Goal: Information Seeking & Learning: Learn about a topic

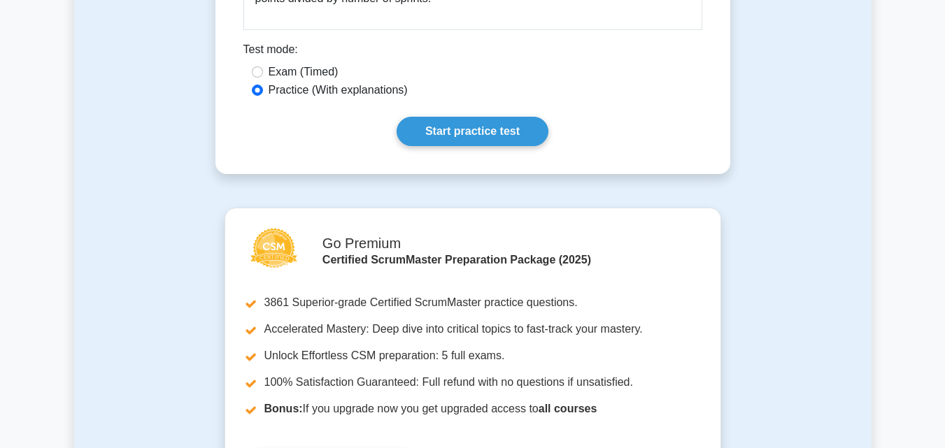
scroll to position [887, 0]
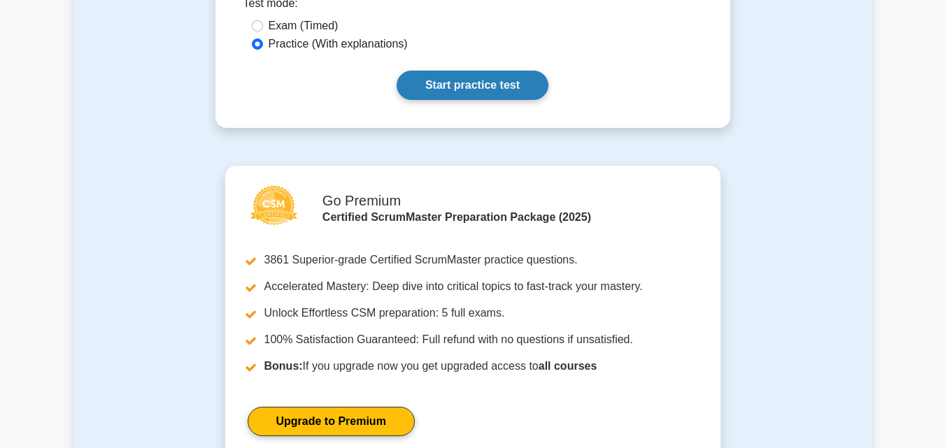
click at [489, 76] on link "Start practice test" at bounding box center [473, 85] width 152 height 29
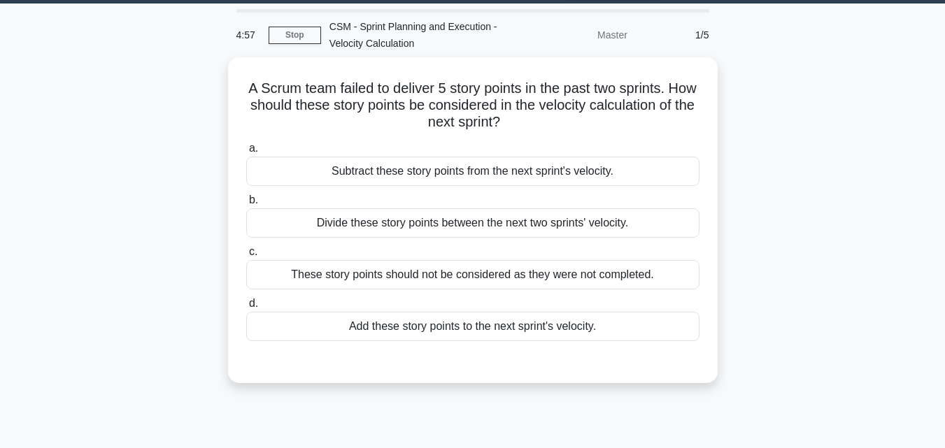
scroll to position [43, 0]
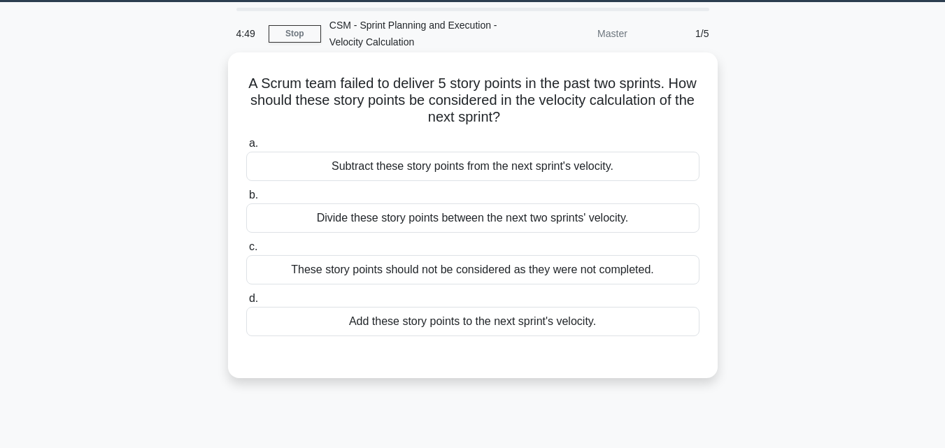
click at [517, 276] on div "These story points should not be considered as they were not completed." at bounding box center [472, 269] width 453 height 29
click at [246, 252] on input "c. These story points should not be considered as they were not completed." at bounding box center [246, 247] width 0 height 9
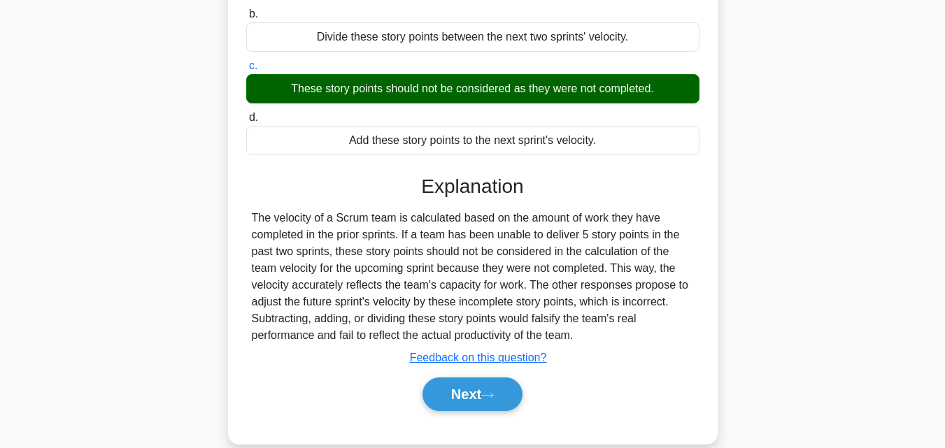
scroll to position [307, 0]
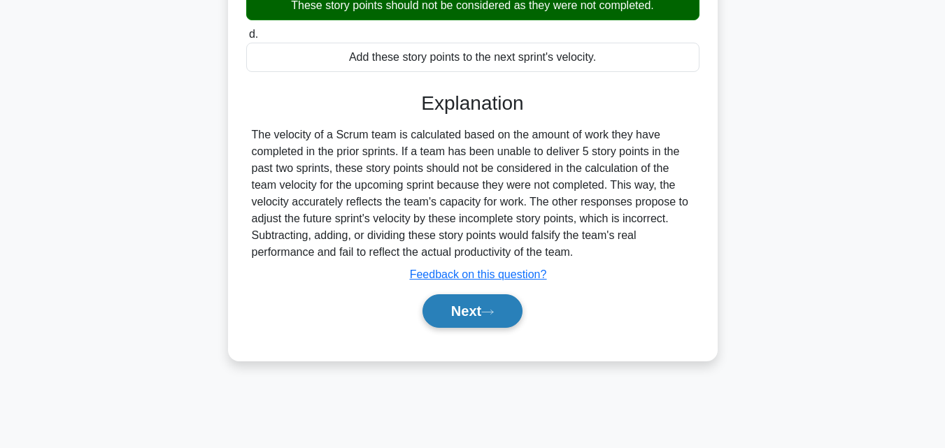
click at [456, 310] on button "Next" at bounding box center [473, 312] width 100 height 34
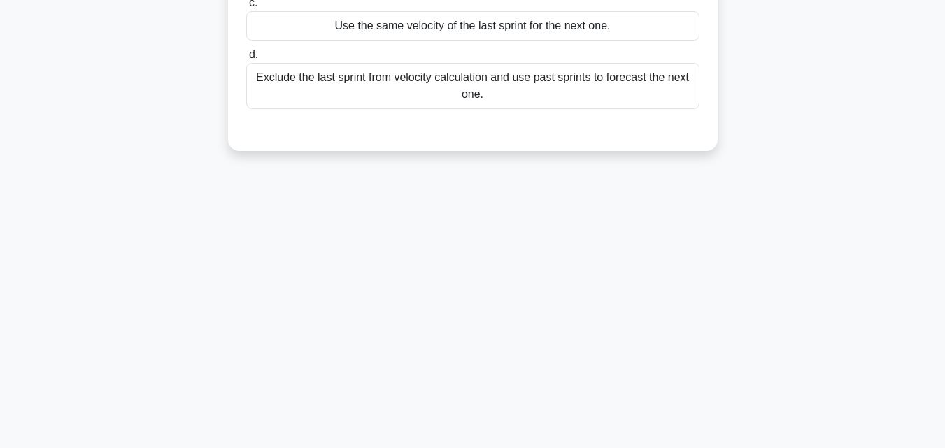
scroll to position [91, 0]
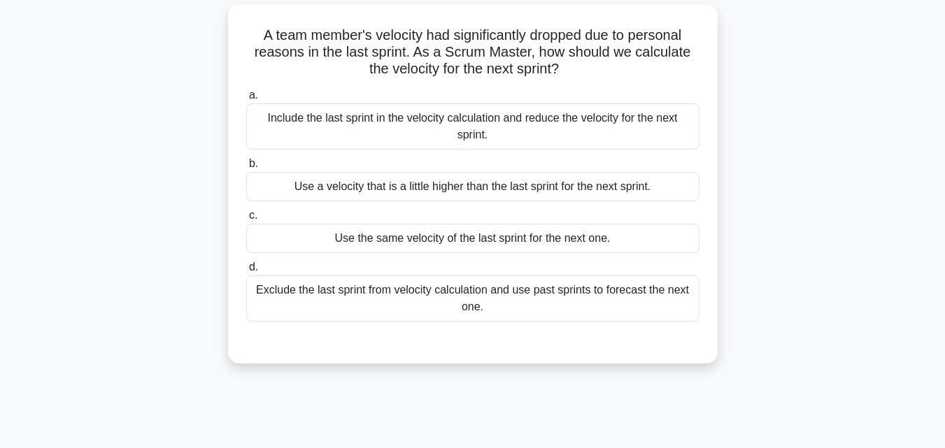
click at [562, 295] on div "Exclude the last sprint from velocity calculation and use past sprints to forec…" at bounding box center [472, 299] width 453 height 46
click at [246, 272] on input "d. Exclude the last sprint from velocity calculation and use past sprints to fo…" at bounding box center [246, 267] width 0 height 9
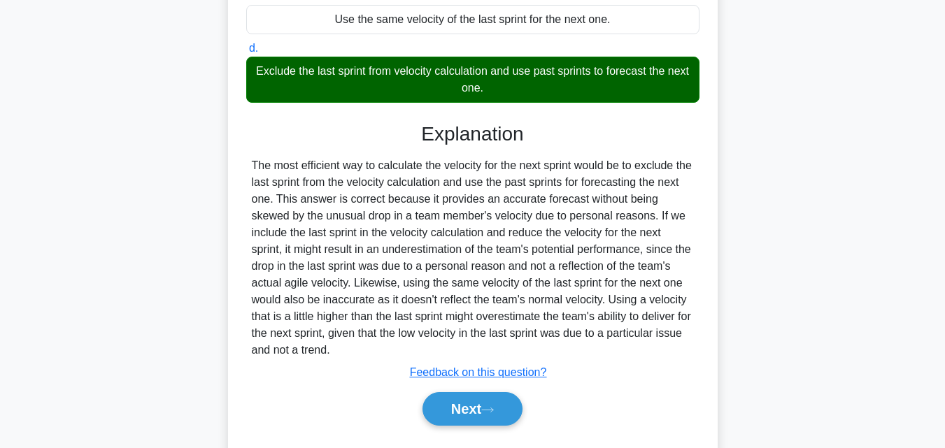
scroll to position [348, 0]
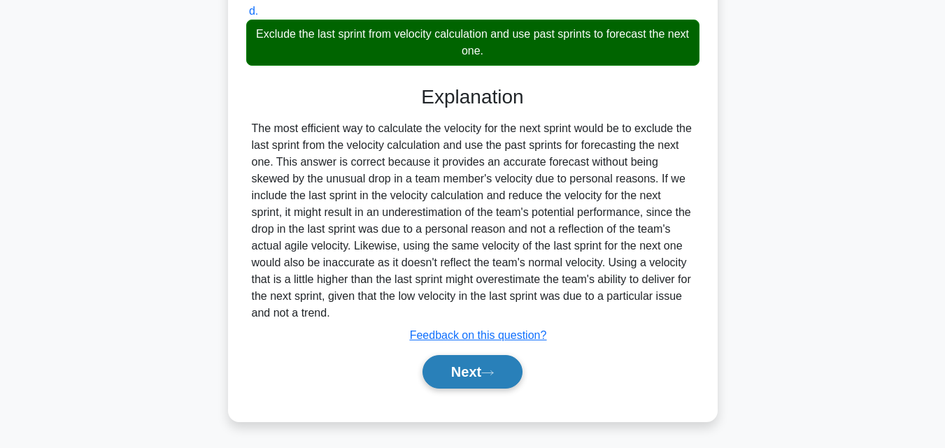
click at [452, 375] on button "Next" at bounding box center [473, 372] width 100 height 34
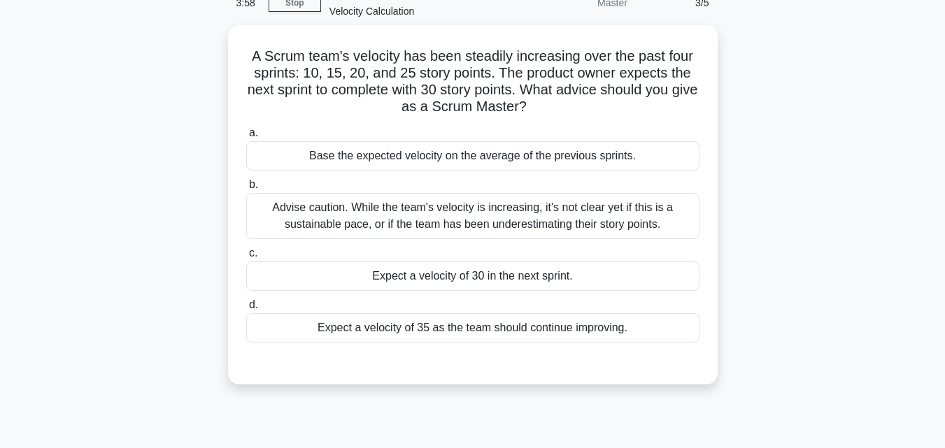
scroll to position [76, 0]
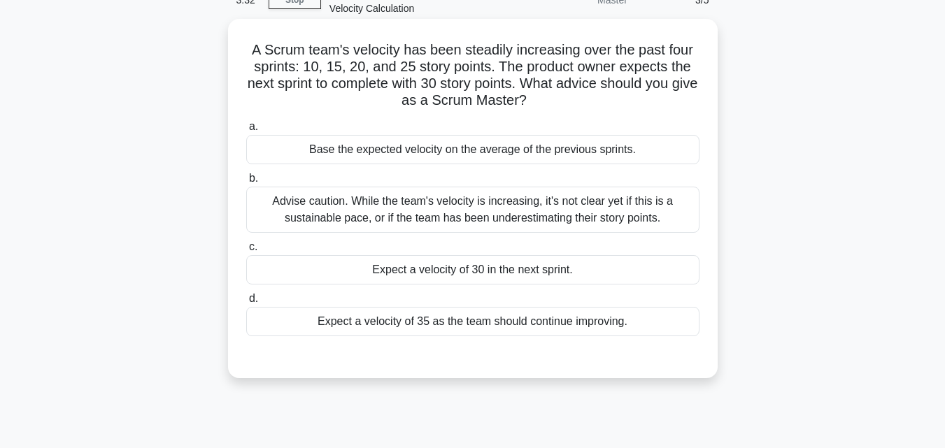
click at [615, 216] on div "Advise caution. While the team's velocity is increasing, it's not clear yet if …" at bounding box center [472, 210] width 453 height 46
click at [246, 183] on input "b. Advise caution. While the team's velocity is increasing, it's not clear yet …" at bounding box center [246, 178] width 0 height 9
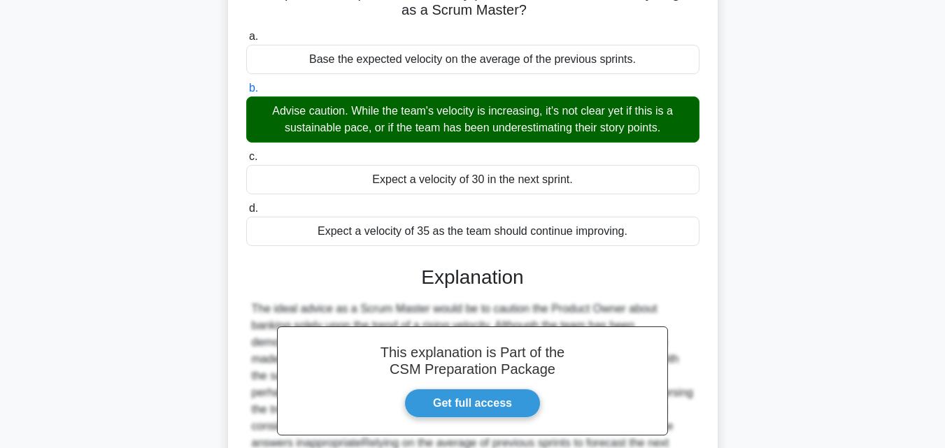
scroll to position [331, 0]
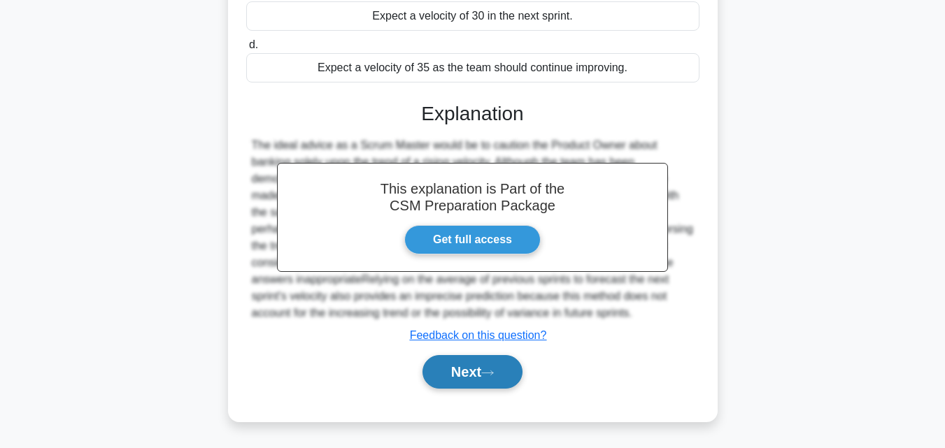
click at [459, 372] on button "Next" at bounding box center [473, 372] width 100 height 34
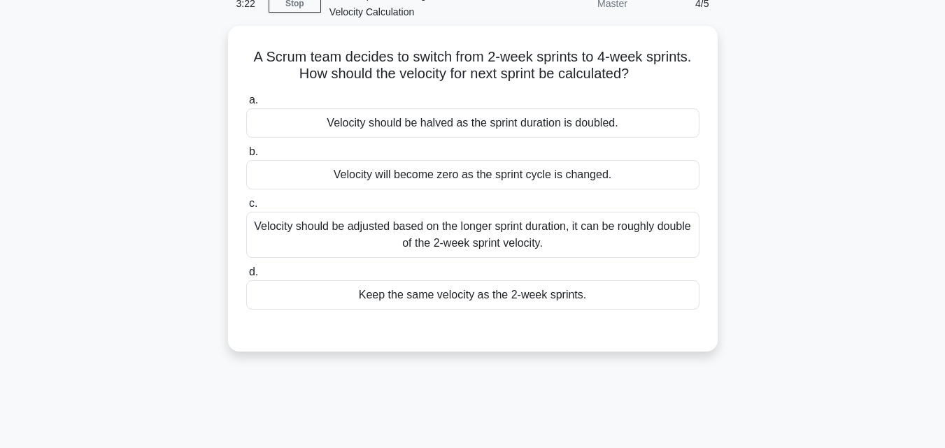
scroll to position [78, 0]
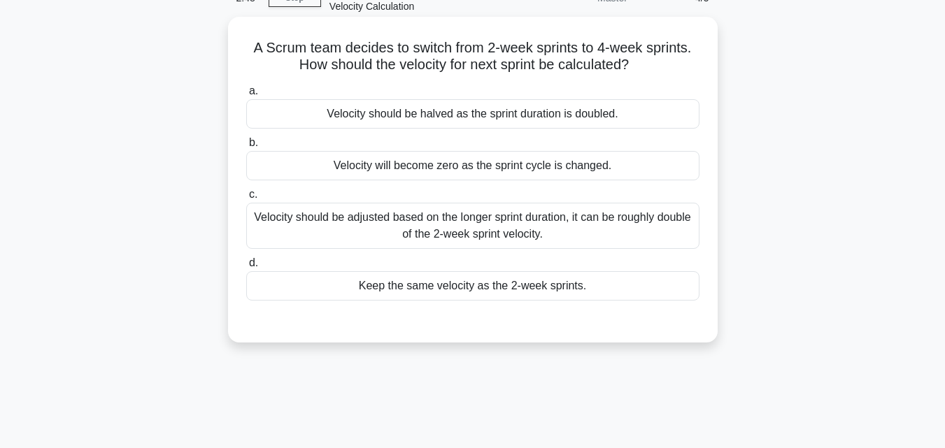
click at [535, 281] on div "Keep the same velocity as the 2-week sprints." at bounding box center [472, 285] width 453 height 29
click at [246, 268] on input "d. Keep the same velocity as the 2-week sprints." at bounding box center [246, 263] width 0 height 9
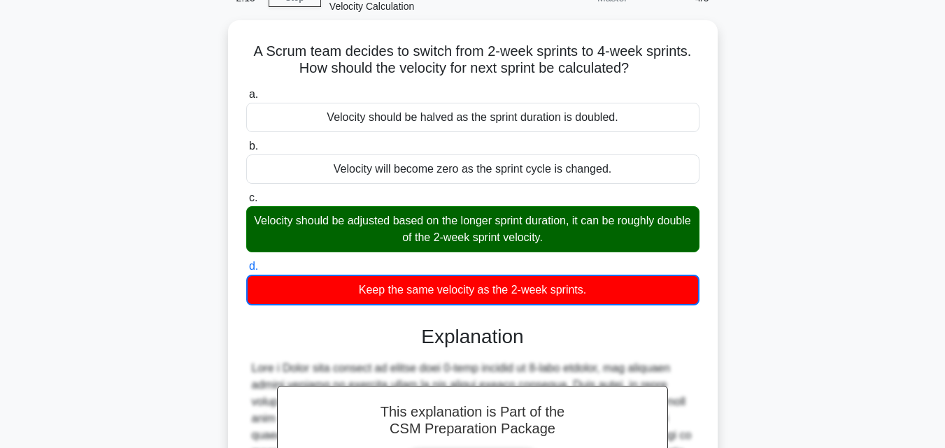
scroll to position [315, 0]
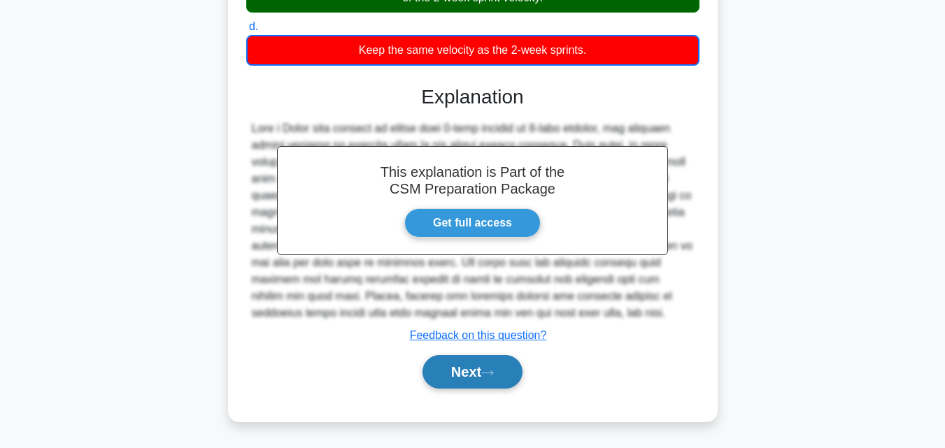
click at [453, 381] on button "Next" at bounding box center [473, 372] width 100 height 34
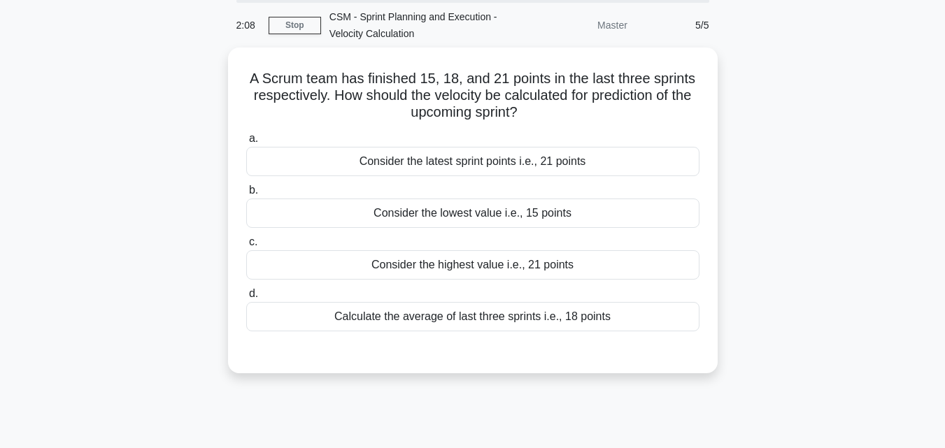
scroll to position [52, 0]
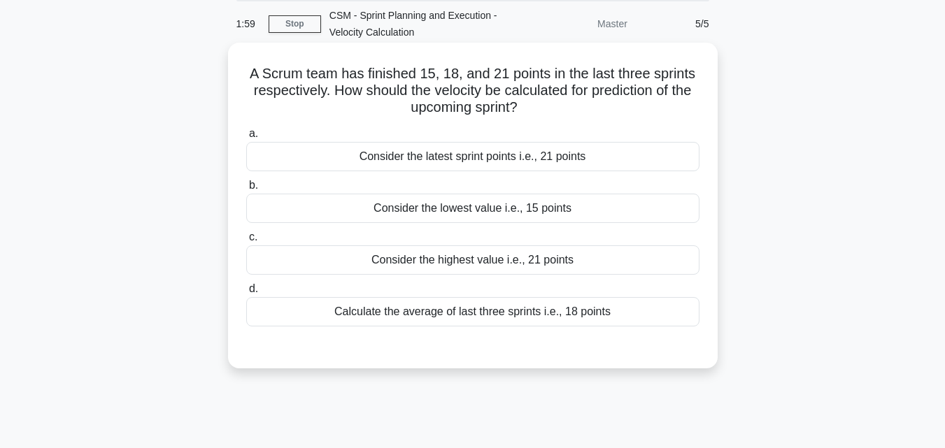
click at [523, 317] on div "Calculate the average of last three sprints i.e., 18 points" at bounding box center [472, 311] width 453 height 29
click at [246, 294] on input "d. Calculate the average of last three sprints i.e., 18 points" at bounding box center [246, 289] width 0 height 9
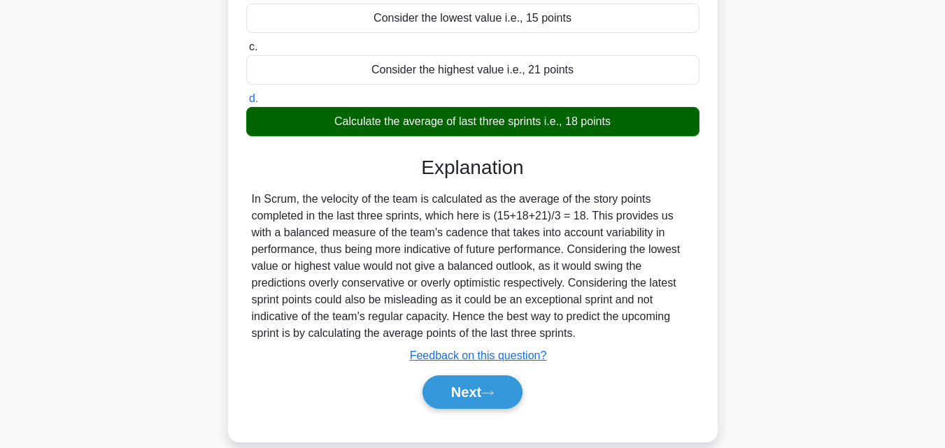
scroll to position [307, 0]
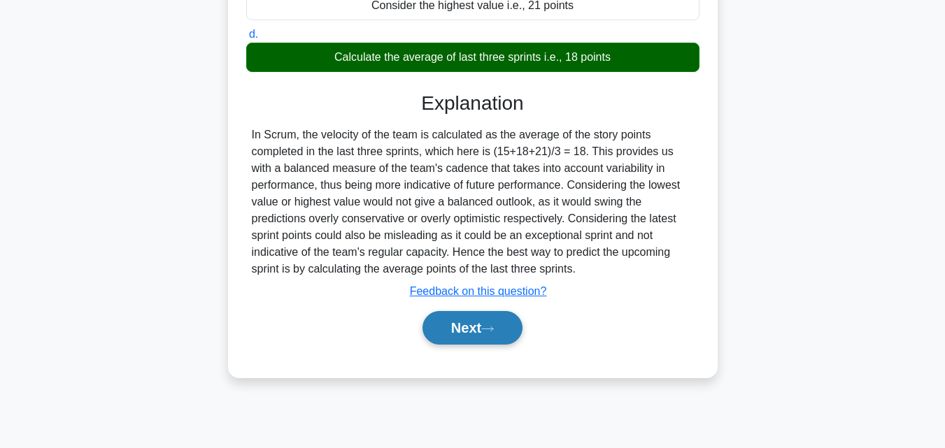
click at [485, 334] on button "Next" at bounding box center [473, 328] width 100 height 34
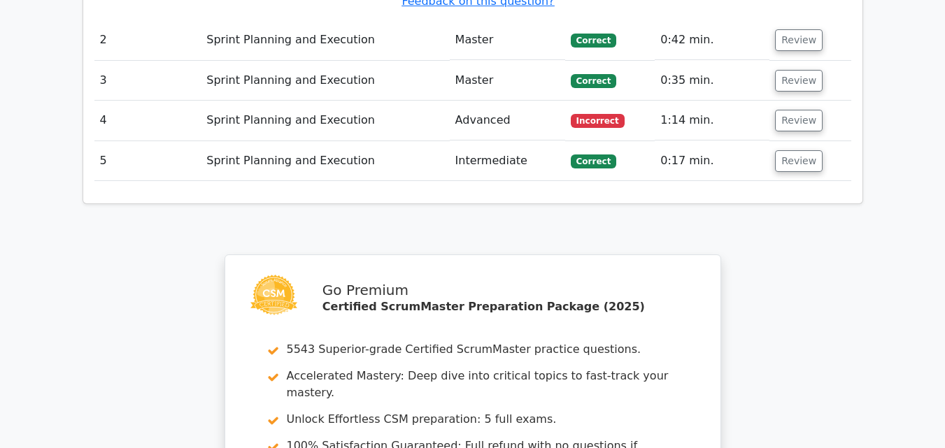
scroll to position [1881, 0]
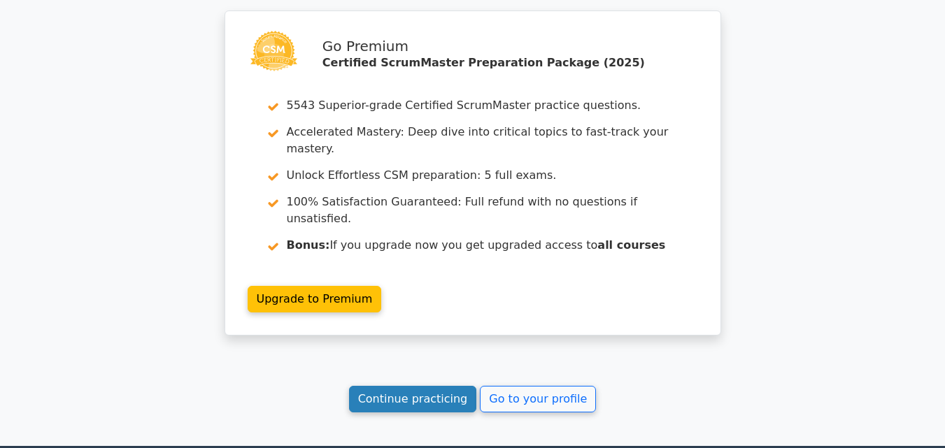
click at [409, 386] on link "Continue practicing" at bounding box center [413, 399] width 128 height 27
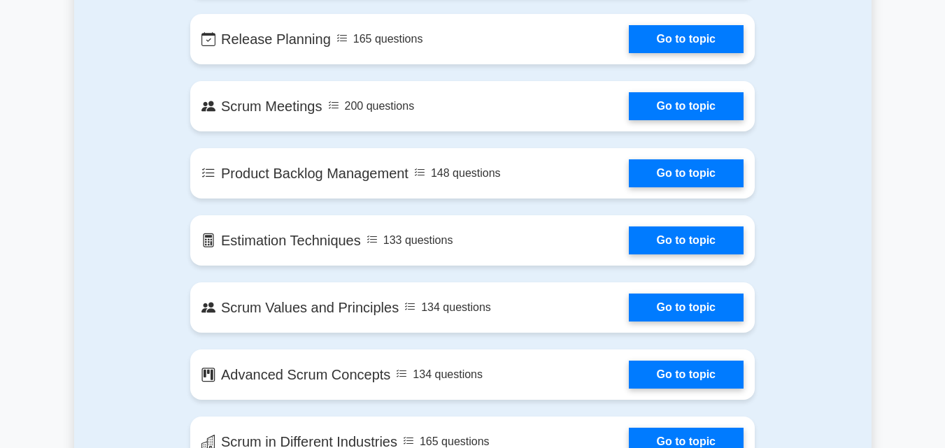
scroll to position [939, 0]
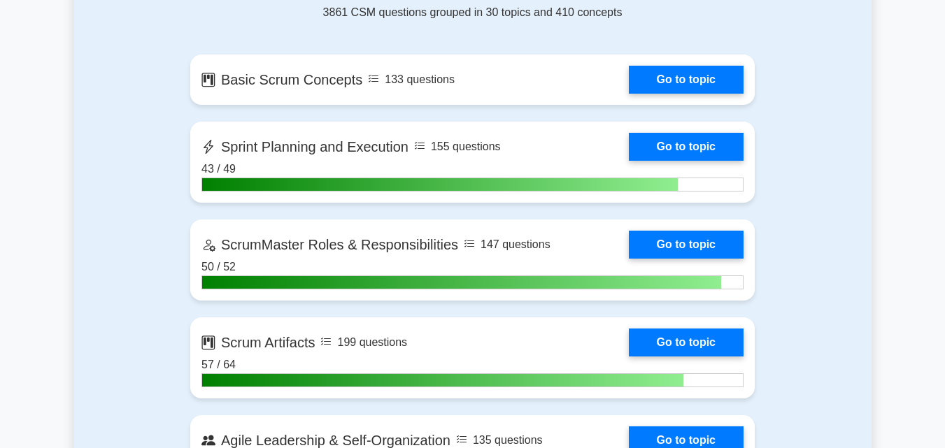
drag, startPoint x: 949, startPoint y: 206, endPoint x: 921, endPoint y: 118, distance: 92.5
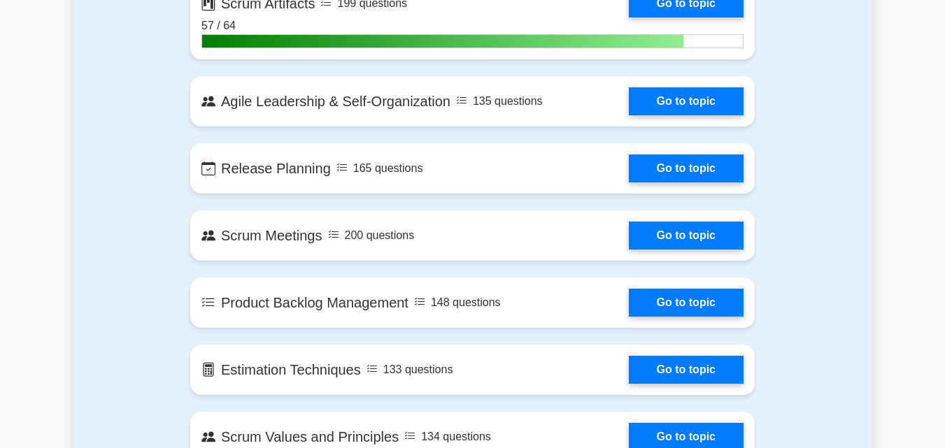
scroll to position [1286, 0]
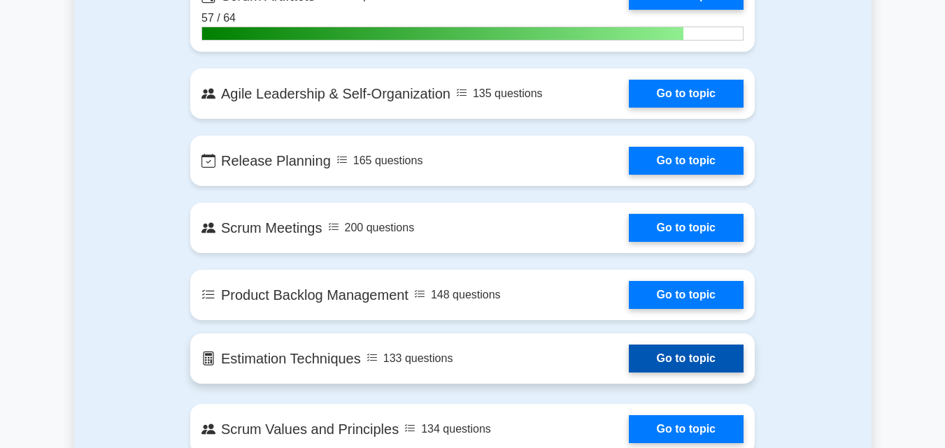
click at [629, 358] on link "Go to topic" at bounding box center [686, 359] width 115 height 28
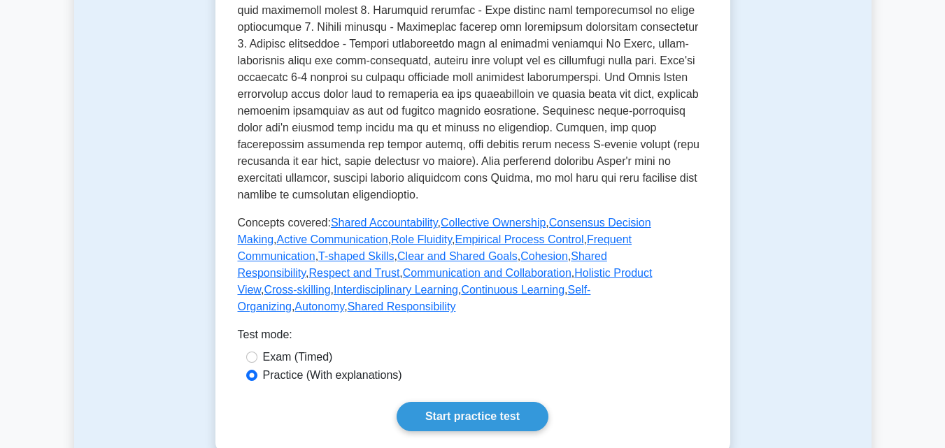
scroll to position [482, 0]
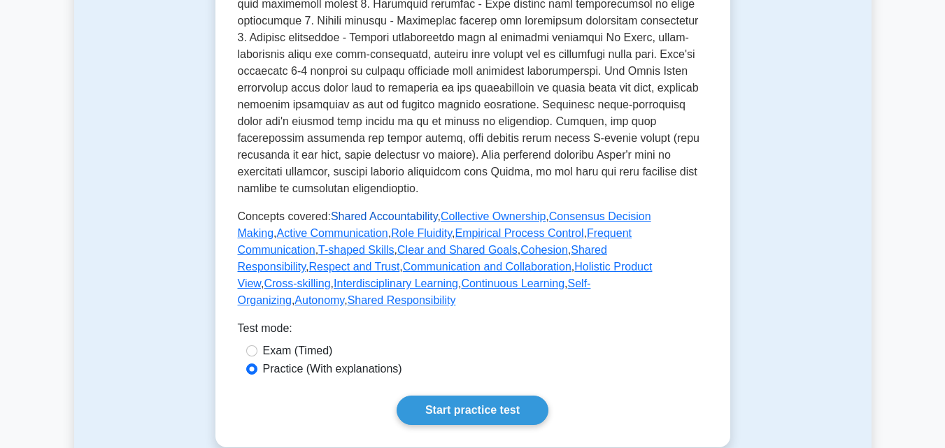
click at [346, 213] on link "Shared Accountability" at bounding box center [384, 217] width 107 height 12
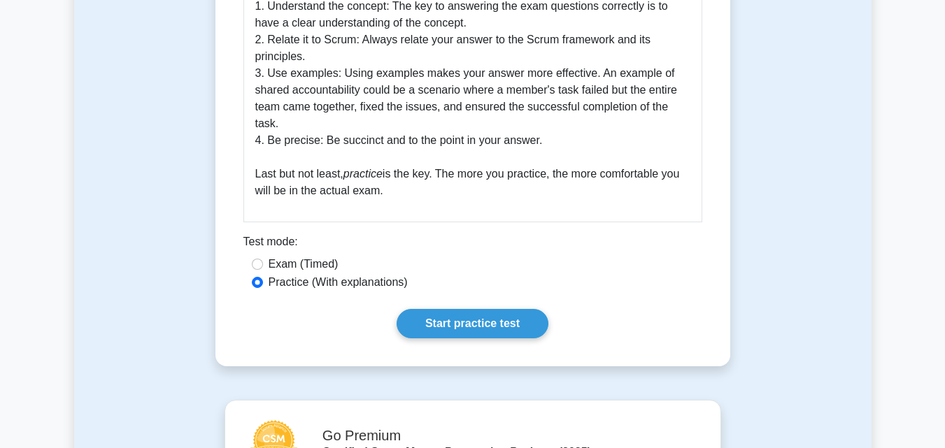
scroll to position [672, 0]
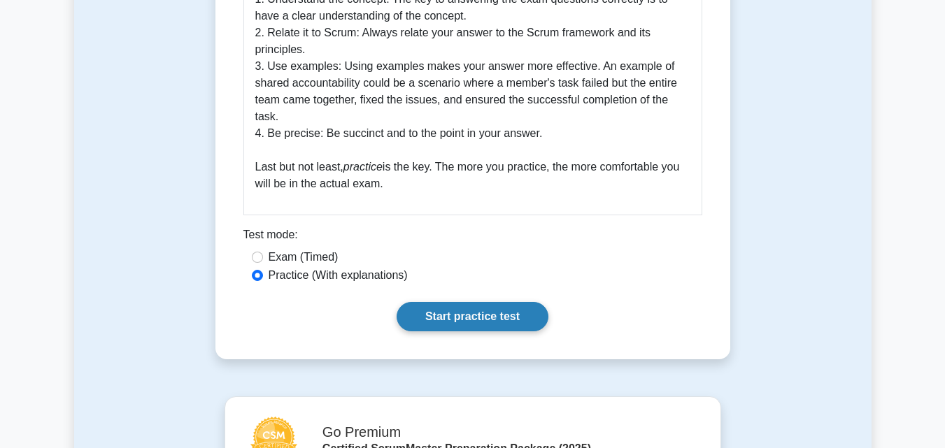
click at [488, 316] on link "Start practice test" at bounding box center [473, 316] width 152 height 29
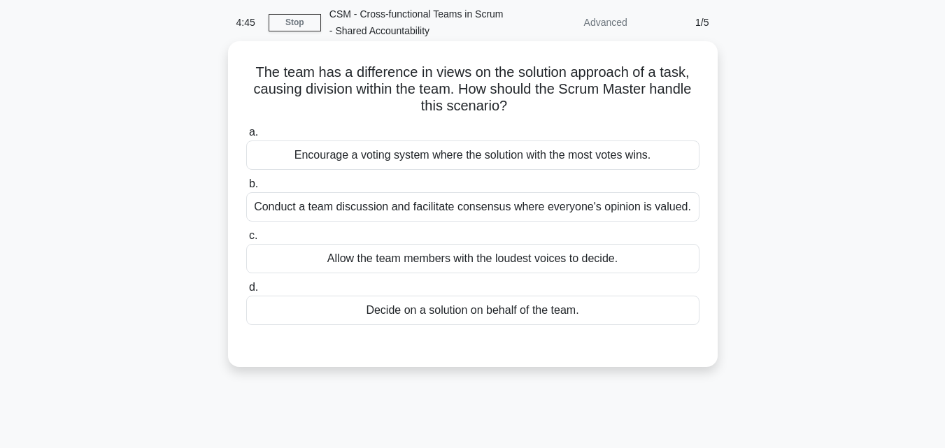
click at [586, 205] on div "Conduct a team discussion and facilitate consensus where everyone's opinion is …" at bounding box center [472, 206] width 453 height 29
click at [246, 189] on input "b. Conduct a team discussion and facilitate consensus where everyone's opinion …" at bounding box center [246, 184] width 0 height 9
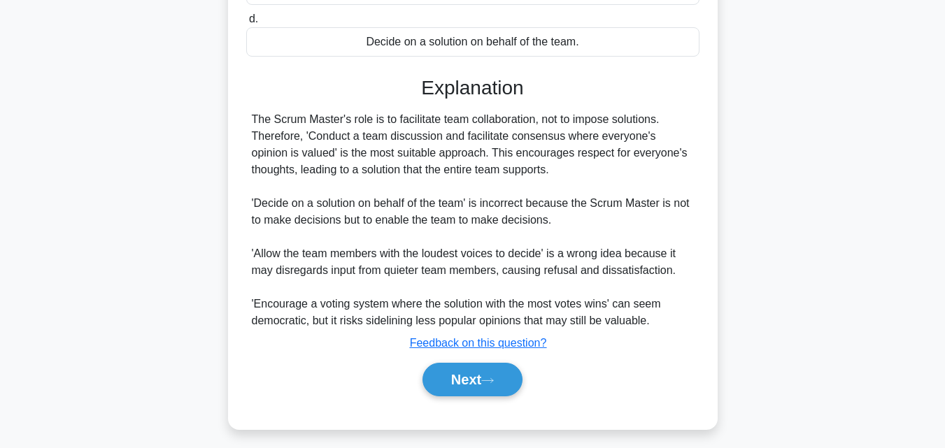
scroll to position [348, 0]
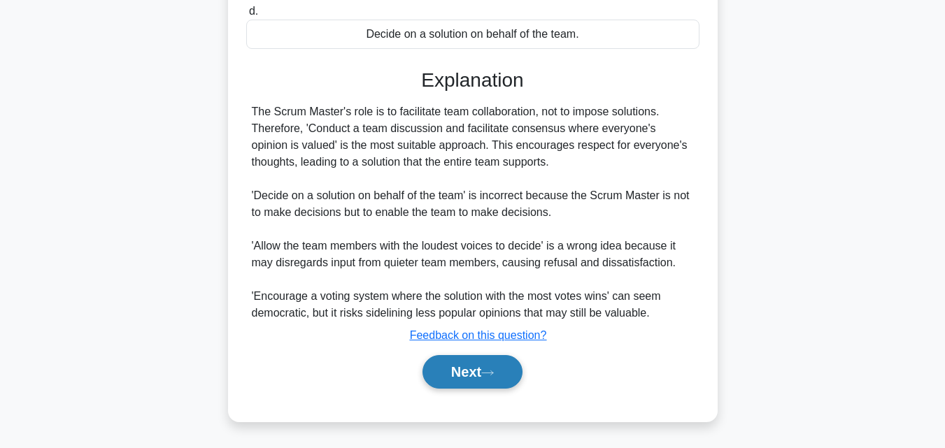
click at [469, 368] on button "Next" at bounding box center [473, 372] width 100 height 34
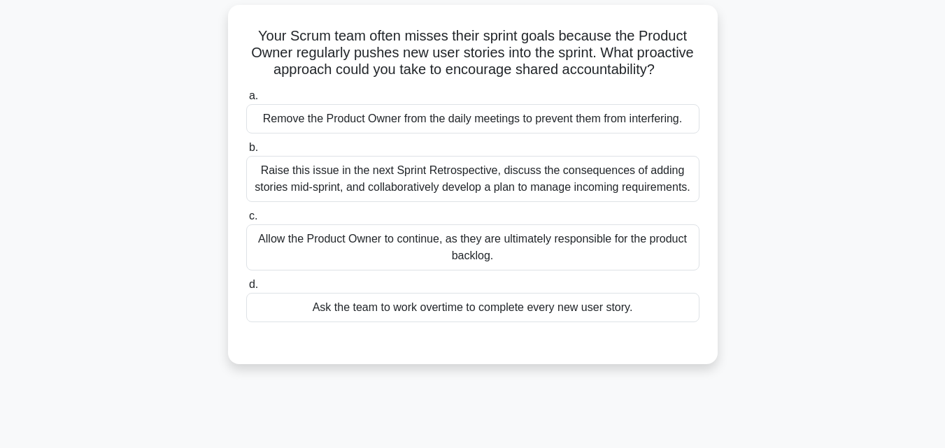
scroll to position [87, 0]
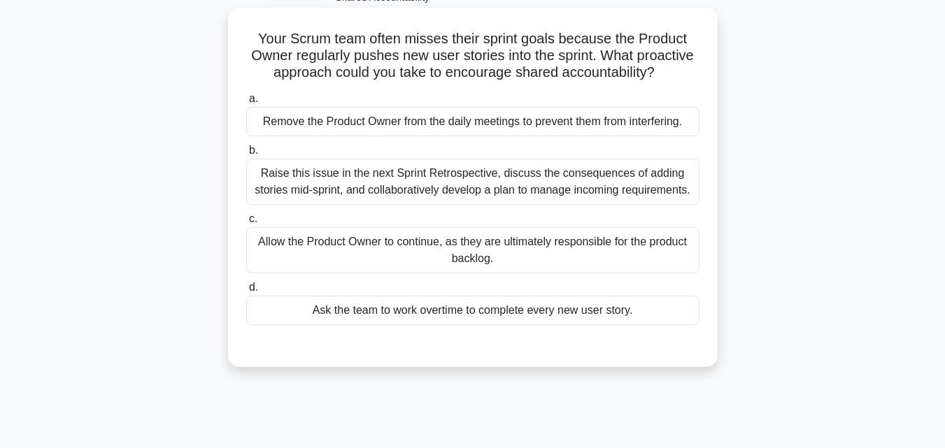
click at [503, 181] on div "Raise this issue in the next Sprint Retrospective, discuss the consequences of …" at bounding box center [472, 182] width 453 height 46
click at [246, 155] on input "b. Raise this issue in the next Sprint Retrospective, discuss the consequences …" at bounding box center [246, 150] width 0 height 9
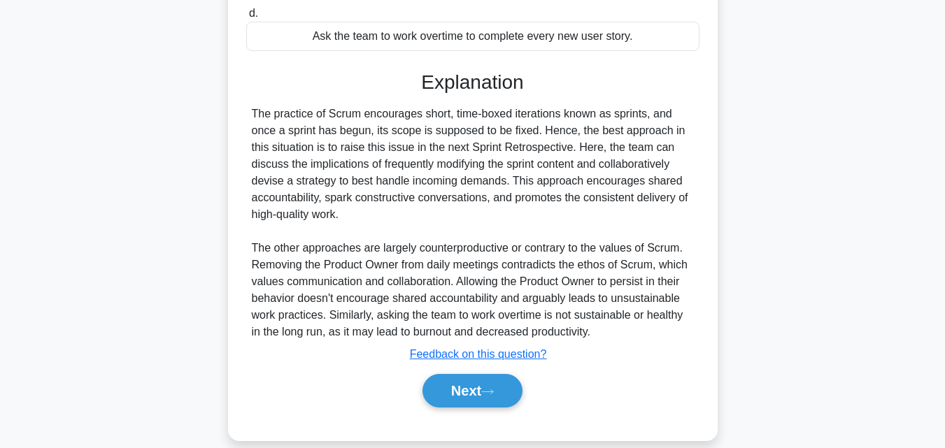
scroll to position [398, 0]
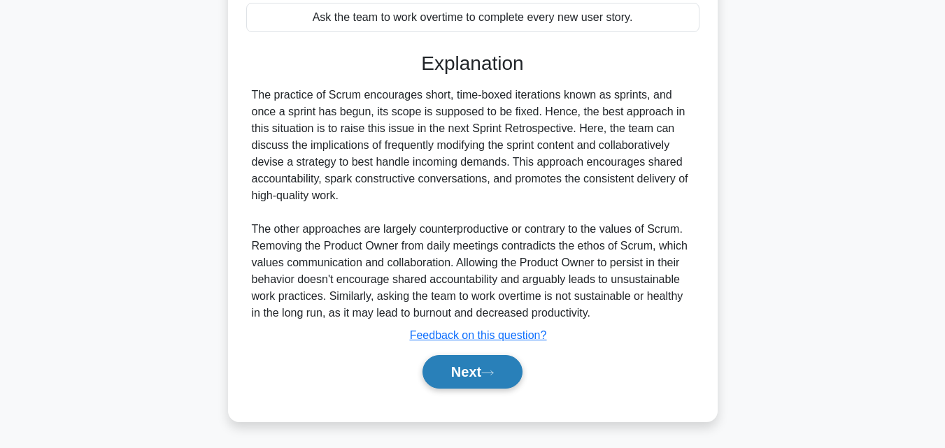
click at [476, 369] on button "Next" at bounding box center [473, 372] width 100 height 34
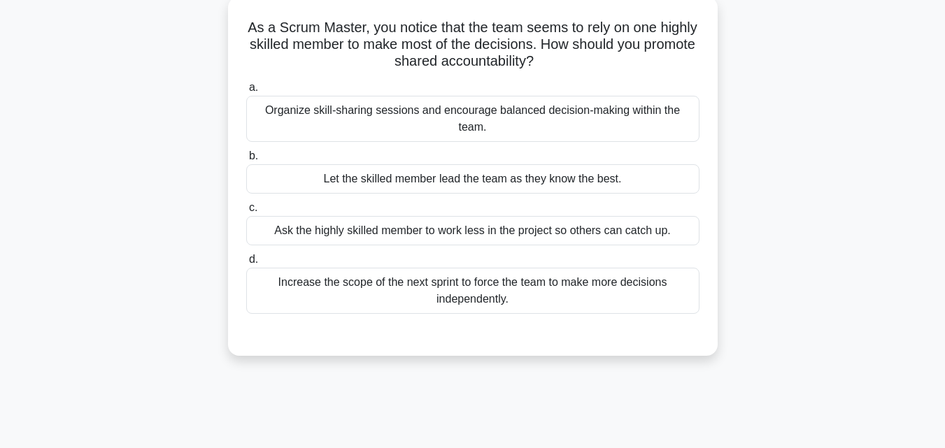
scroll to position [91, 0]
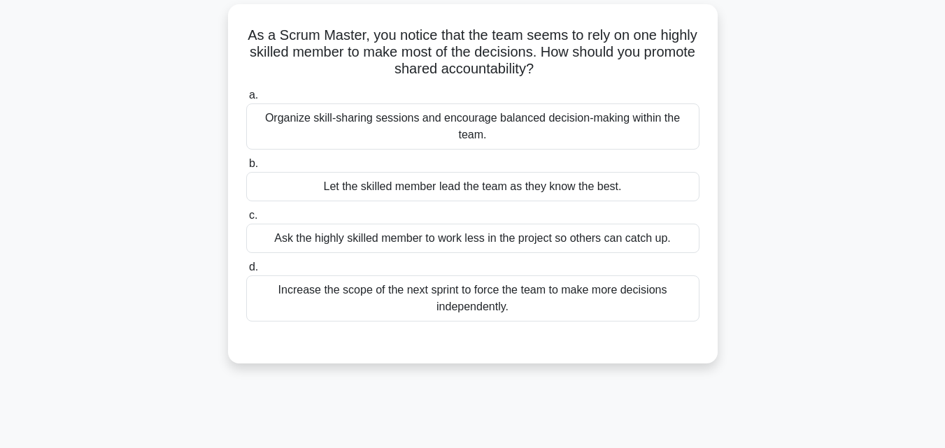
click at [523, 116] on div "Organize skill-sharing sessions and encourage balanced decision-making within t…" at bounding box center [472, 127] width 453 height 46
click at [246, 100] on input "a. Organize skill-sharing sessions and encourage balanced decision-making withi…" at bounding box center [246, 95] width 0 height 9
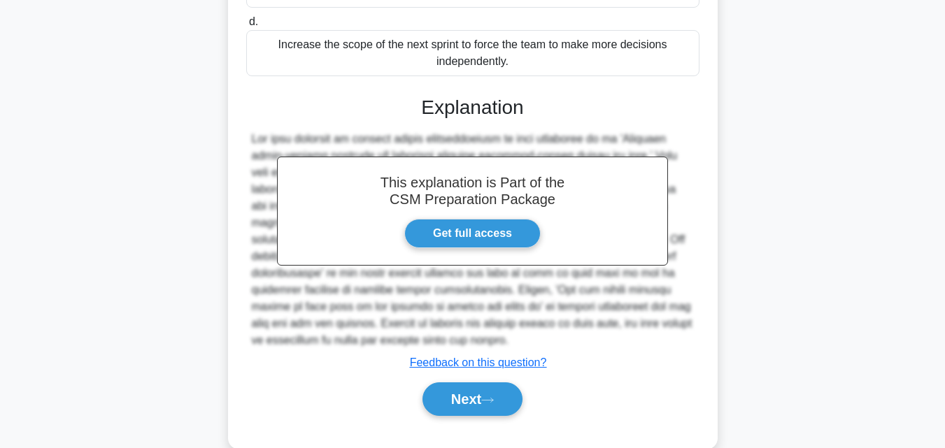
scroll to position [364, 0]
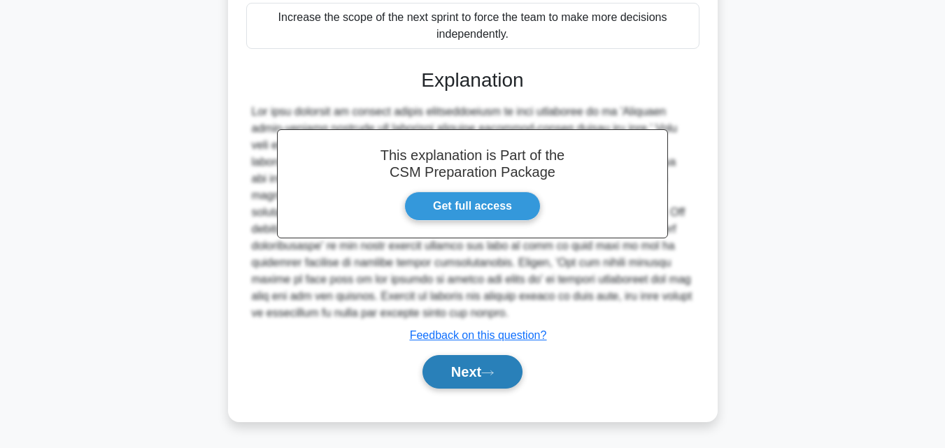
click at [471, 369] on button "Next" at bounding box center [473, 372] width 100 height 34
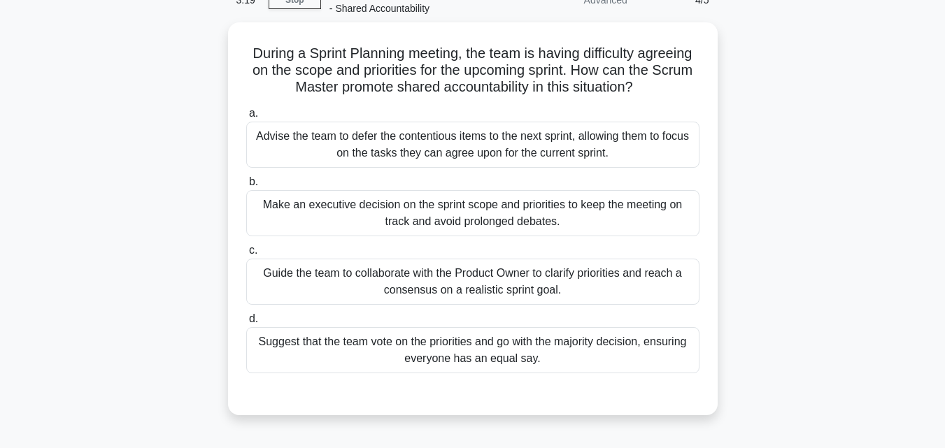
scroll to position [78, 0]
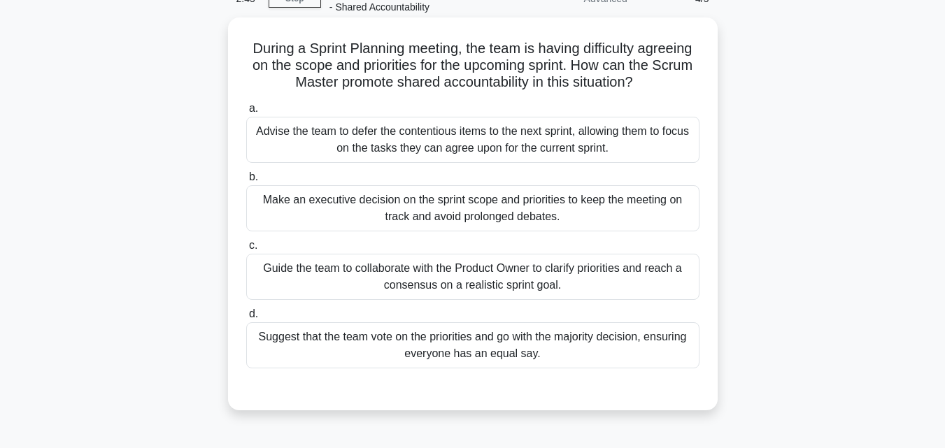
click at [572, 274] on div "Guide the team to collaborate with the Product Owner to clarify priorities and …" at bounding box center [472, 277] width 453 height 46
click at [246, 250] on input "c. Guide the team to collaborate with the Product Owner to clarify priorities a…" at bounding box center [246, 245] width 0 height 9
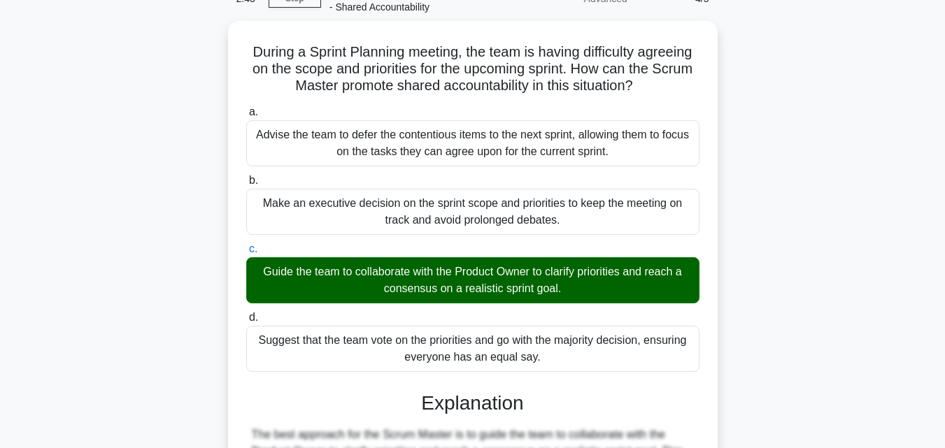
scroll to position [398, 0]
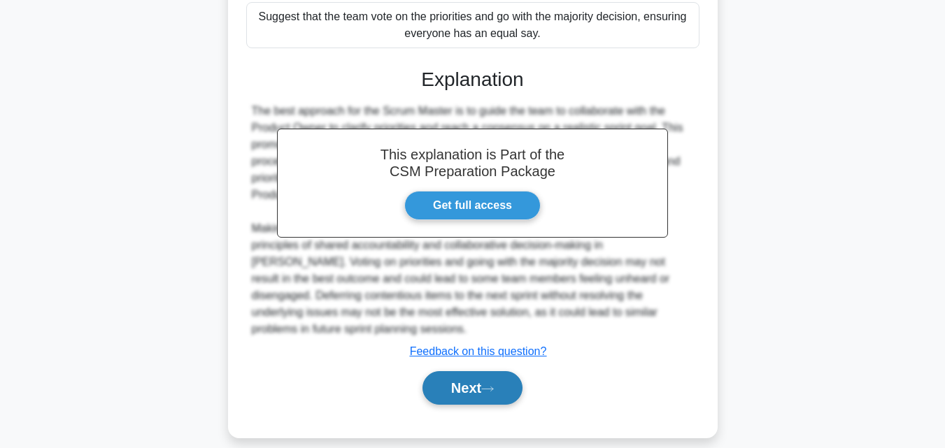
click at [496, 371] on button "Next" at bounding box center [473, 388] width 100 height 34
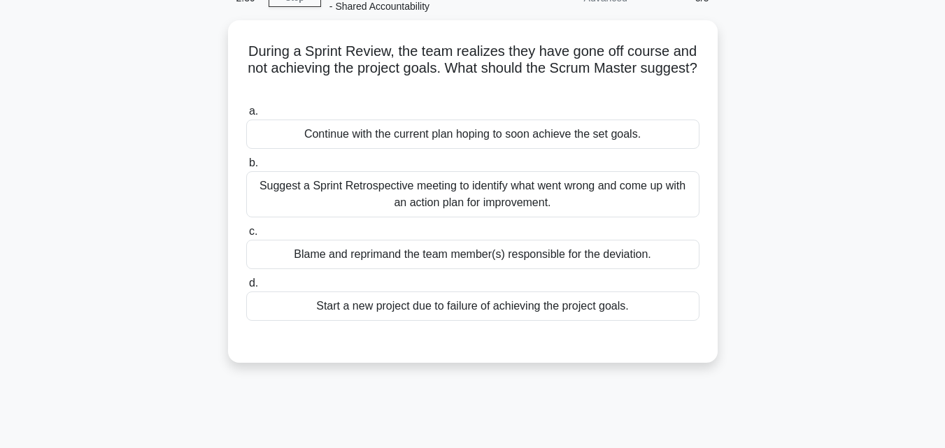
scroll to position [76, 0]
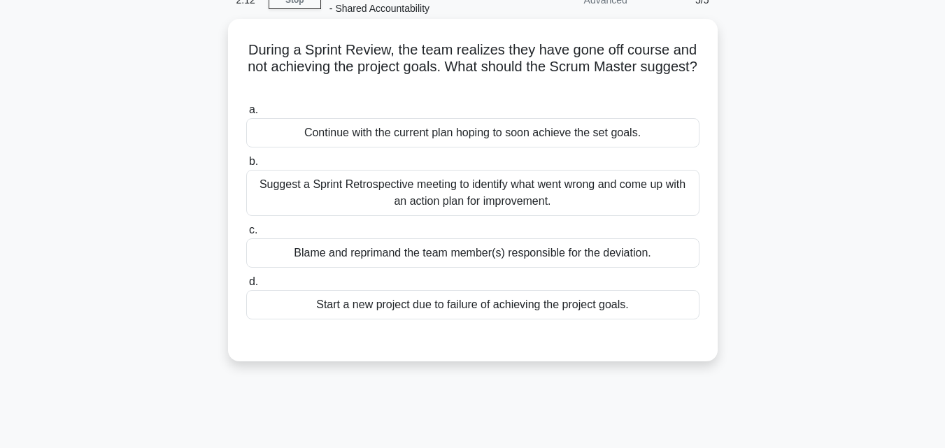
click at [579, 185] on div "Suggest a Sprint Retrospective meeting to identify what went wrong and come up …" at bounding box center [472, 193] width 453 height 46
click at [246, 166] on input "b. Suggest a Sprint Retrospective meeting to identify what went wrong and come …" at bounding box center [246, 161] width 0 height 9
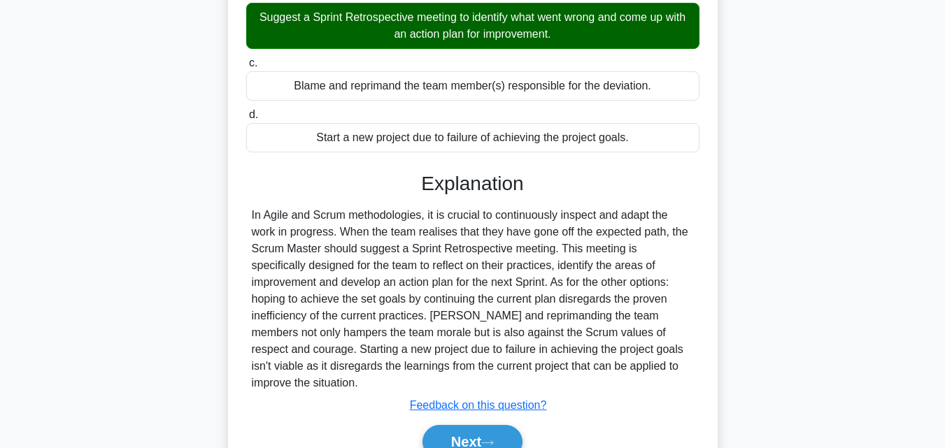
scroll to position [307, 0]
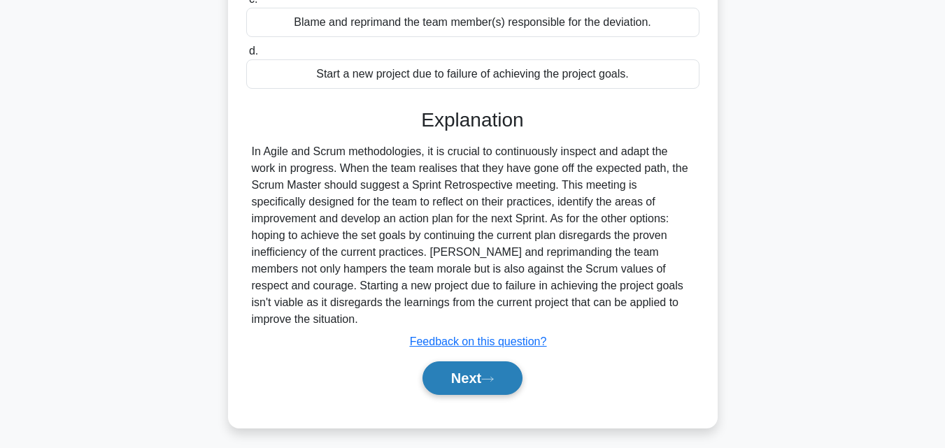
drag, startPoint x: 476, startPoint y: 369, endPoint x: 476, endPoint y: 357, distance: 11.2
click at [476, 362] on button "Next" at bounding box center [473, 379] width 100 height 34
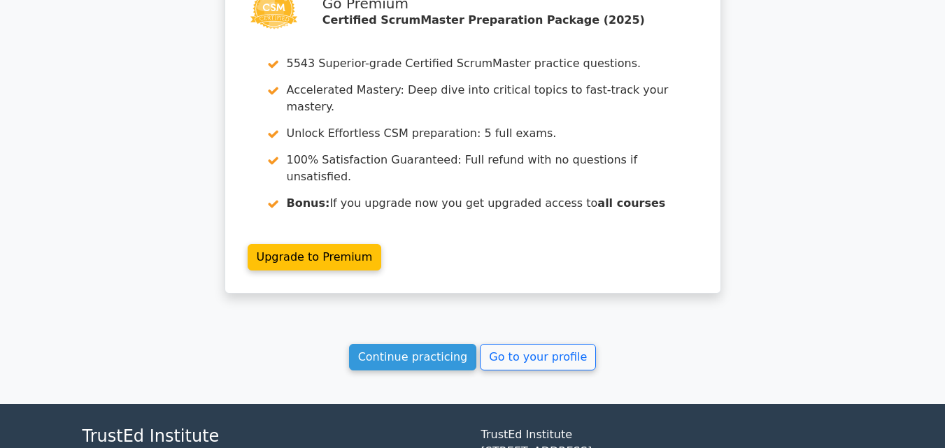
scroll to position [2052, 0]
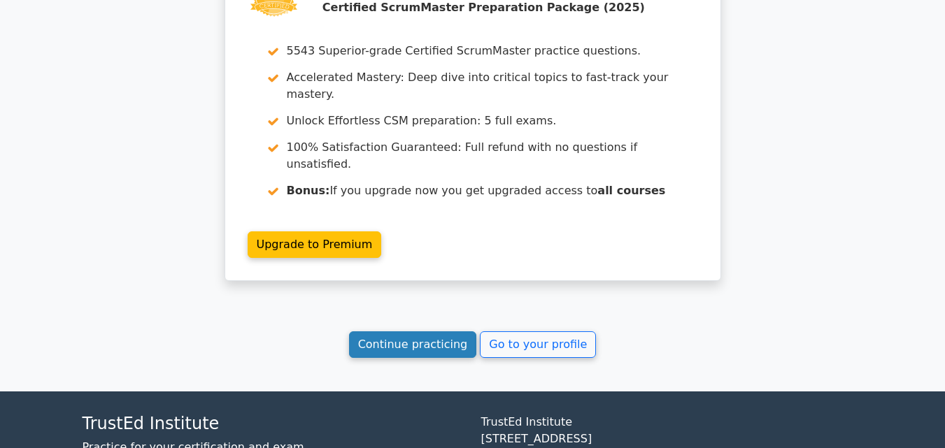
click at [416, 332] on link "Continue practicing" at bounding box center [413, 345] width 128 height 27
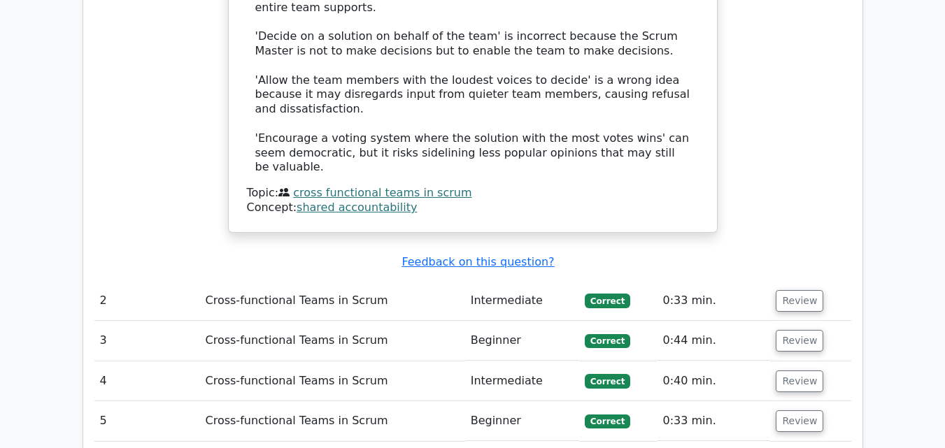
scroll to position [1874, 0]
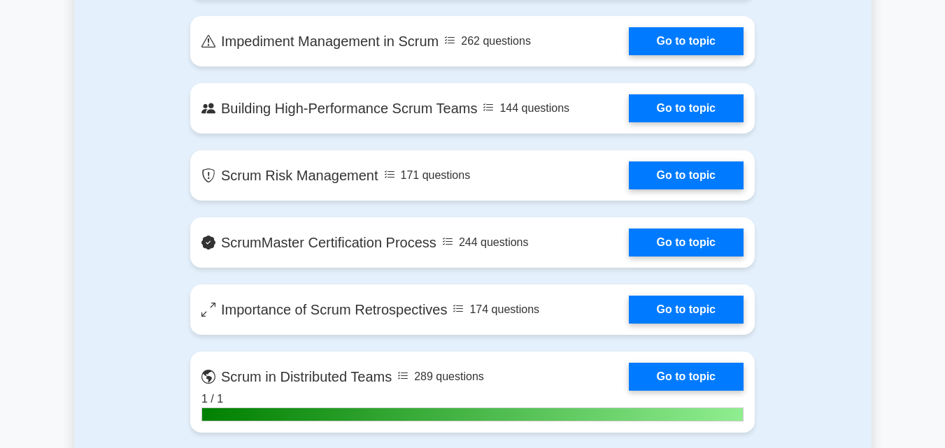
scroll to position [2570, 0]
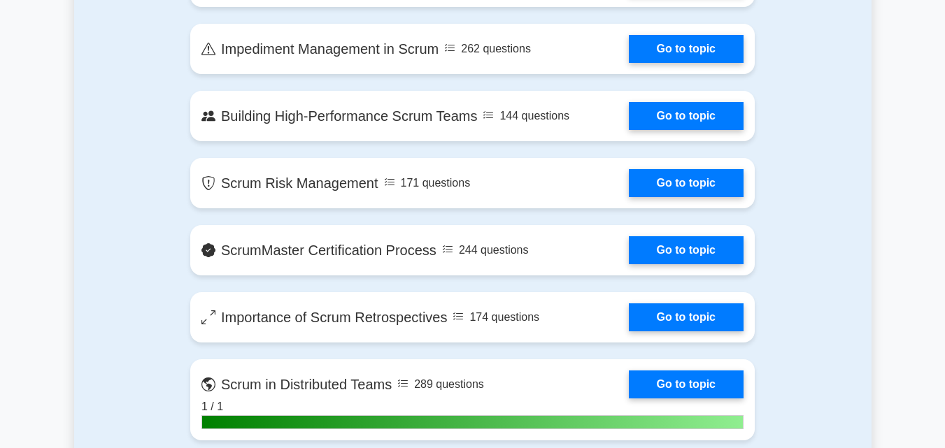
drag, startPoint x: 948, startPoint y: 25, endPoint x: 955, endPoint y: 260, distance: 234.4
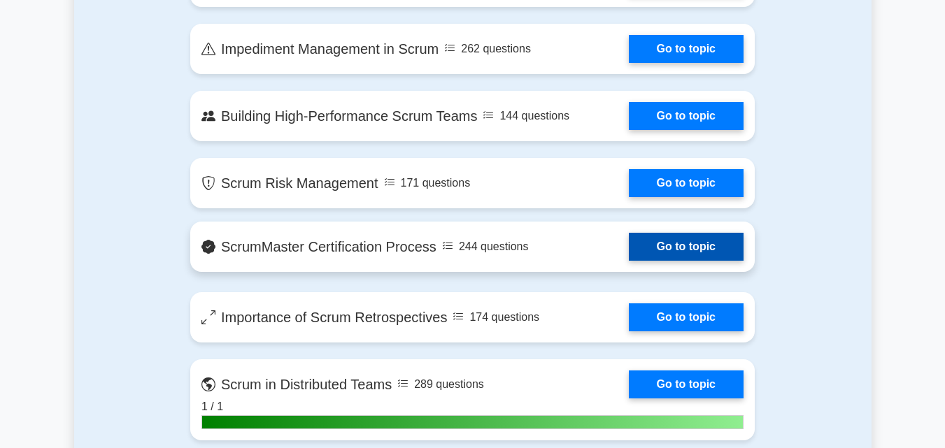
click at [629, 243] on link "Go to topic" at bounding box center [686, 247] width 115 height 28
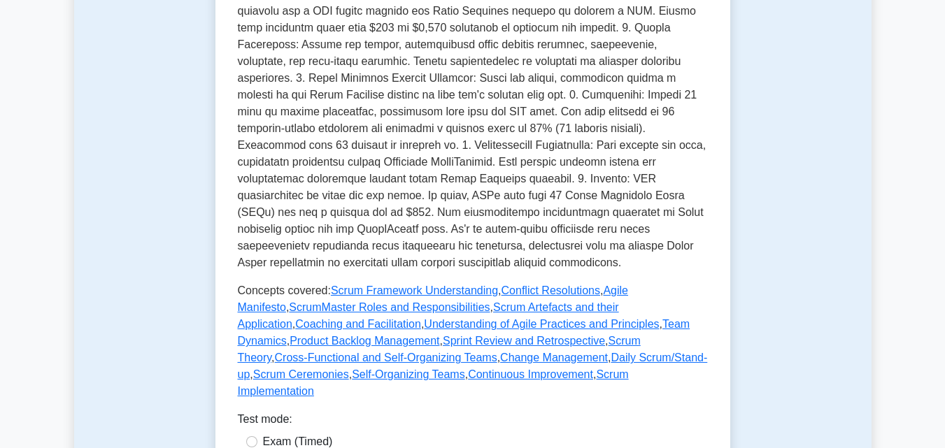
scroll to position [417, 0]
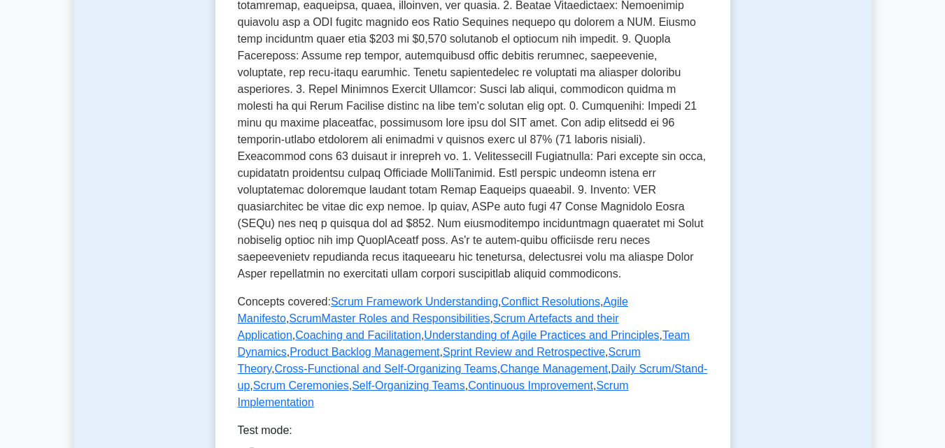
drag, startPoint x: 950, startPoint y: 65, endPoint x: 953, endPoint y: 173, distance: 108.5
click at [944, 173] on html "Go Premium [PERSON_NAME]" at bounding box center [472, 423] width 945 height 1680
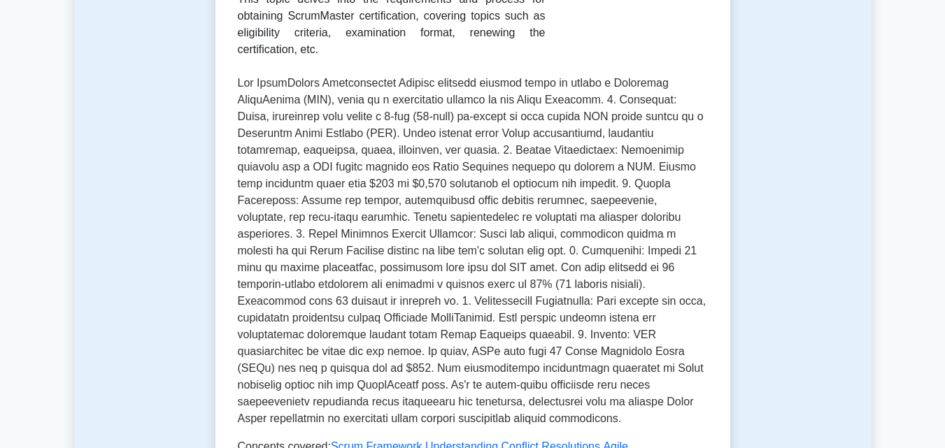
scroll to position [0, 0]
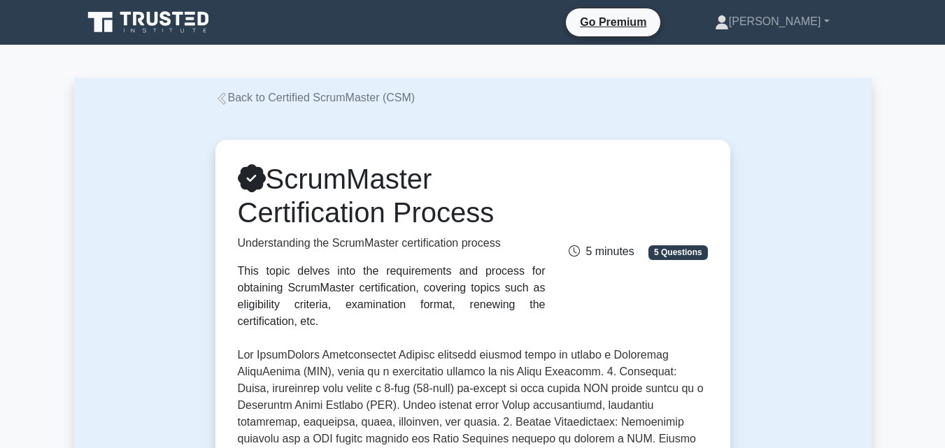
click at [264, 96] on link "Back to Certified ScrumMaster (CSM)" at bounding box center [315, 98] width 200 height 12
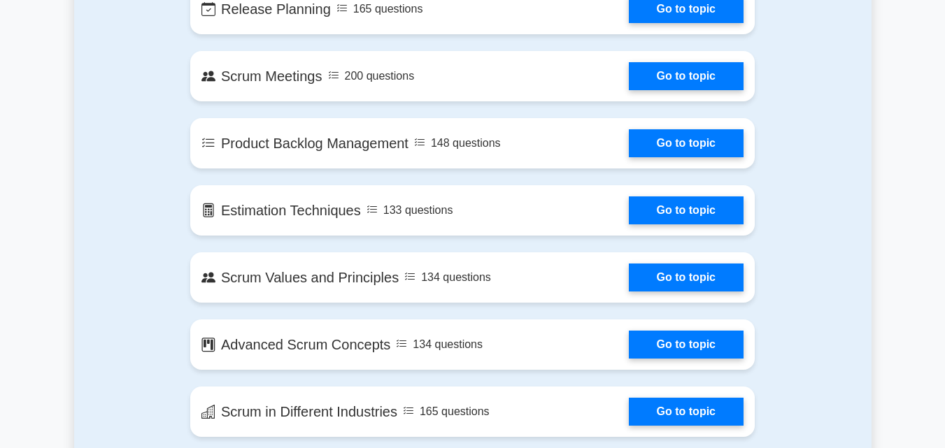
scroll to position [1462, 0]
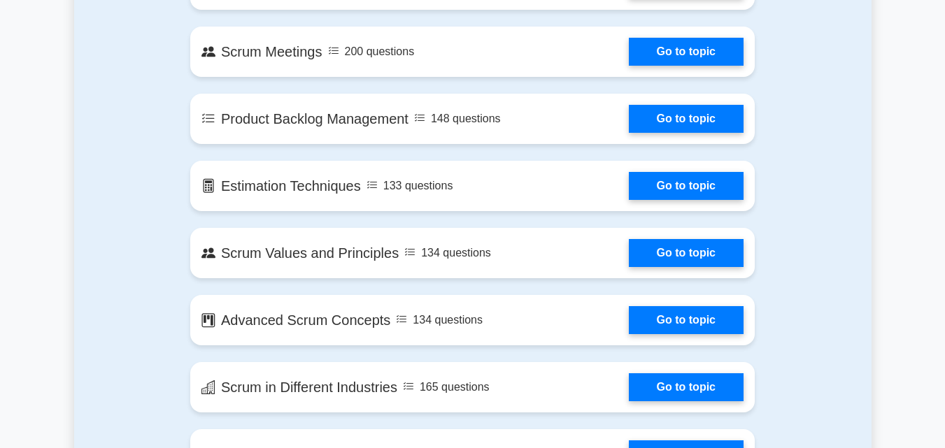
drag, startPoint x: 946, startPoint y: 21, endPoint x: 955, endPoint y: 146, distance: 124.8
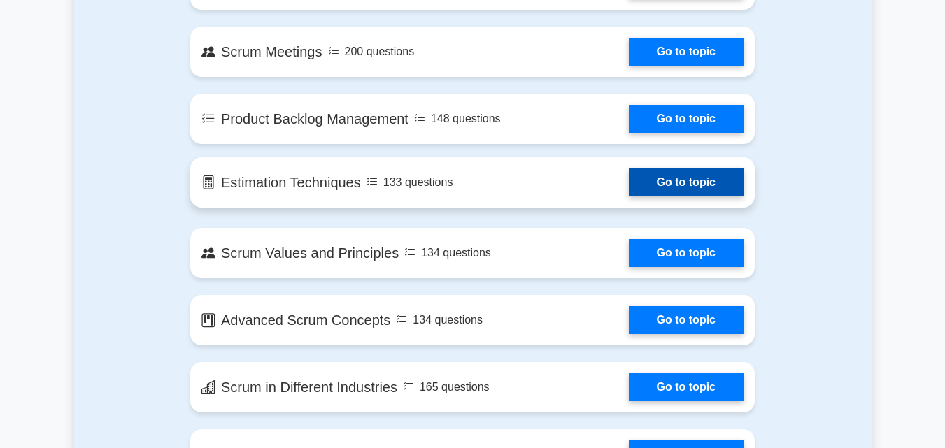
click at [629, 178] on link "Go to topic" at bounding box center [686, 183] width 115 height 28
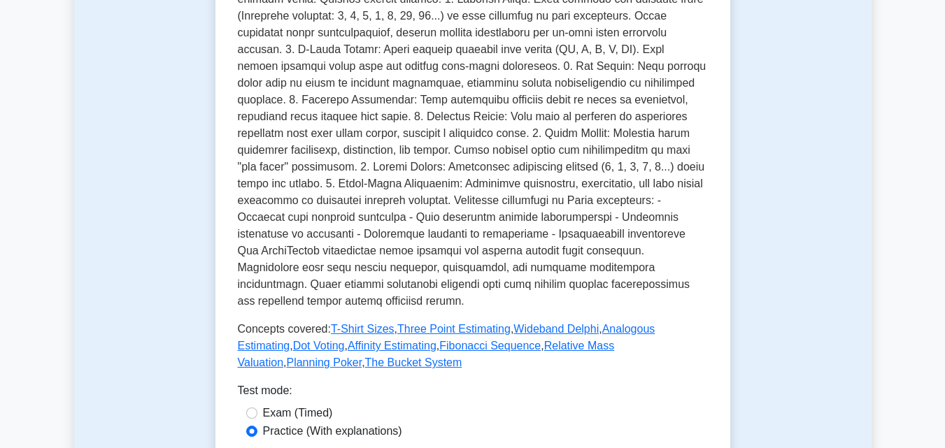
scroll to position [342, 0]
